Goal: Information Seeking & Learning: Learn about a topic

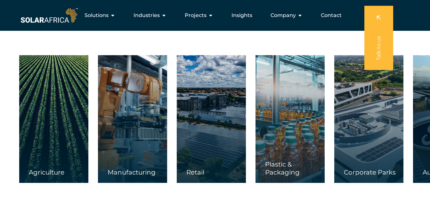
scroll to position [907, 0]
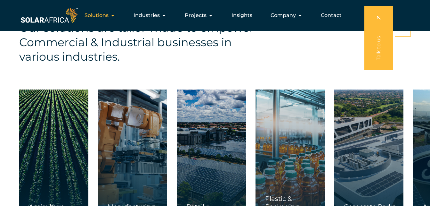
click at [107, 18] on span "Solutions" at bounding box center [97, 16] width 24 height 8
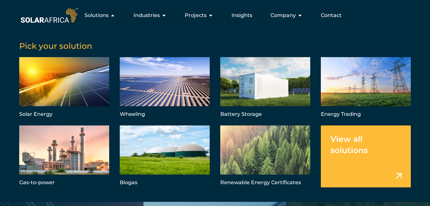
scroll to position [524, 0]
drag, startPoint x: 191, startPoint y: 91, endPoint x: 160, endPoint y: 111, distance: 36.1
click at [191, 91] on link "Menu" at bounding box center [165, 88] width 90 height 62
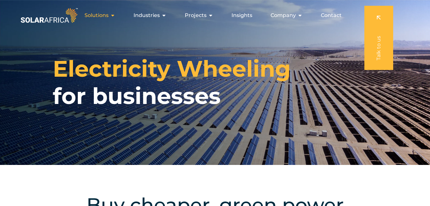
click at [105, 14] on span "Solutions" at bounding box center [97, 16] width 24 height 8
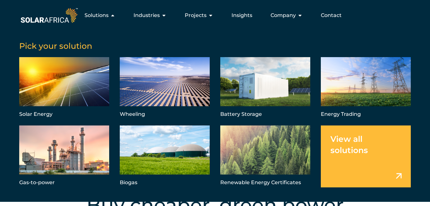
click at [363, 158] on link "Menu" at bounding box center [366, 156] width 90 height 62
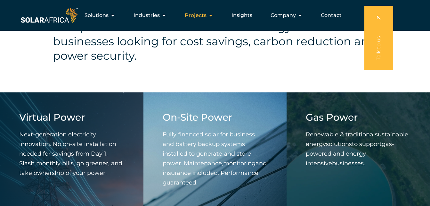
scroll to position [134, 0]
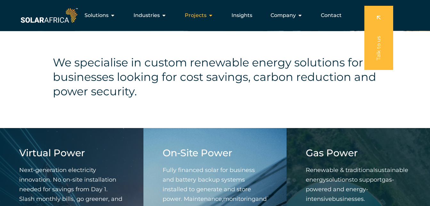
click at [213, 13] on icon "Menu" at bounding box center [210, 15] width 5 height 5
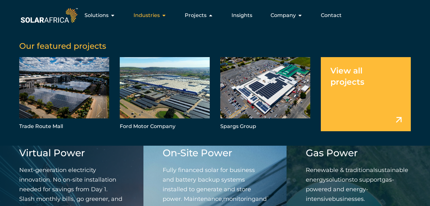
click at [155, 15] on span "Industries" at bounding box center [147, 16] width 26 height 8
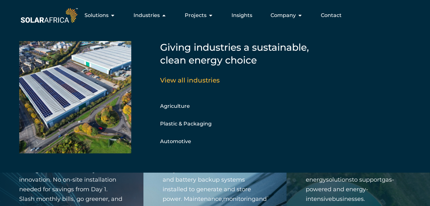
click at [107, 7] on div "Solutions Close Solutions Open Solutions Pick your solution Solar Energy Wheeli…" at bounding box center [245, 15] width 332 height 18
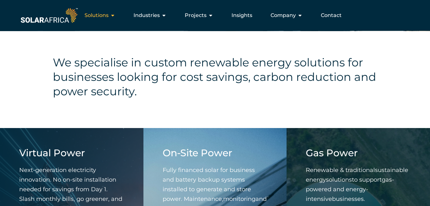
click at [103, 13] on span "Solutions" at bounding box center [97, 16] width 24 height 8
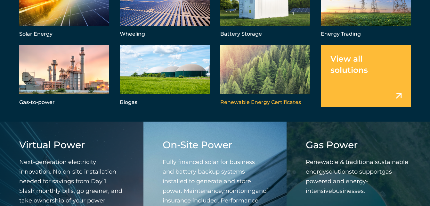
scroll to position [166, 0]
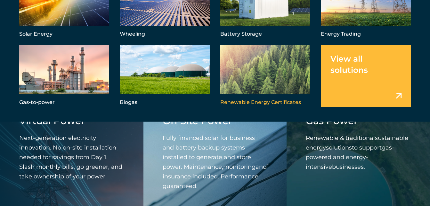
click at [285, 78] on link "Menu" at bounding box center [265, 76] width 90 height 62
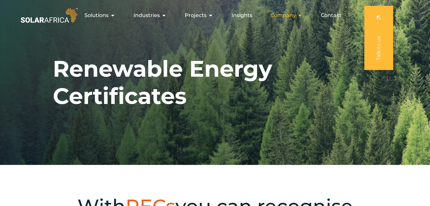
click at [291, 17] on span "Company" at bounding box center [283, 16] width 25 height 8
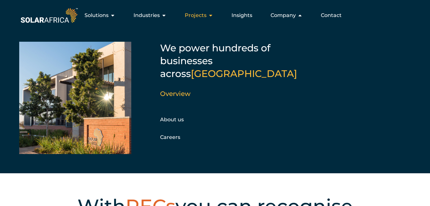
click at [209, 14] on icon "Menu" at bounding box center [210, 15] width 5 height 5
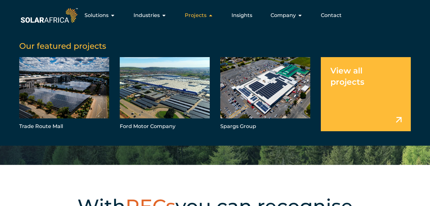
click at [191, 19] on span "Projects" at bounding box center [196, 16] width 22 height 8
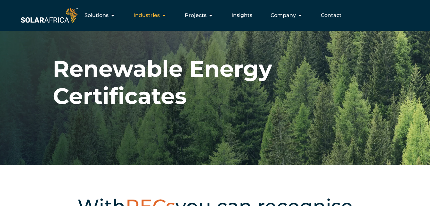
click at [152, 16] on span "Industries" at bounding box center [147, 16] width 26 height 8
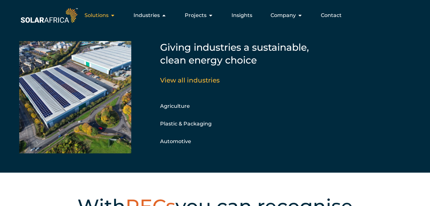
click at [109, 16] on span "Solutions" at bounding box center [97, 16] width 24 height 8
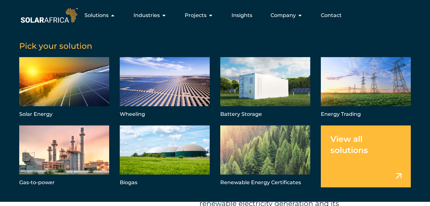
scroll to position [352, 0]
click at [235, 37] on div "Pick your solution" at bounding box center [215, 43] width 392 height 16
